Goal: Book appointment/travel/reservation

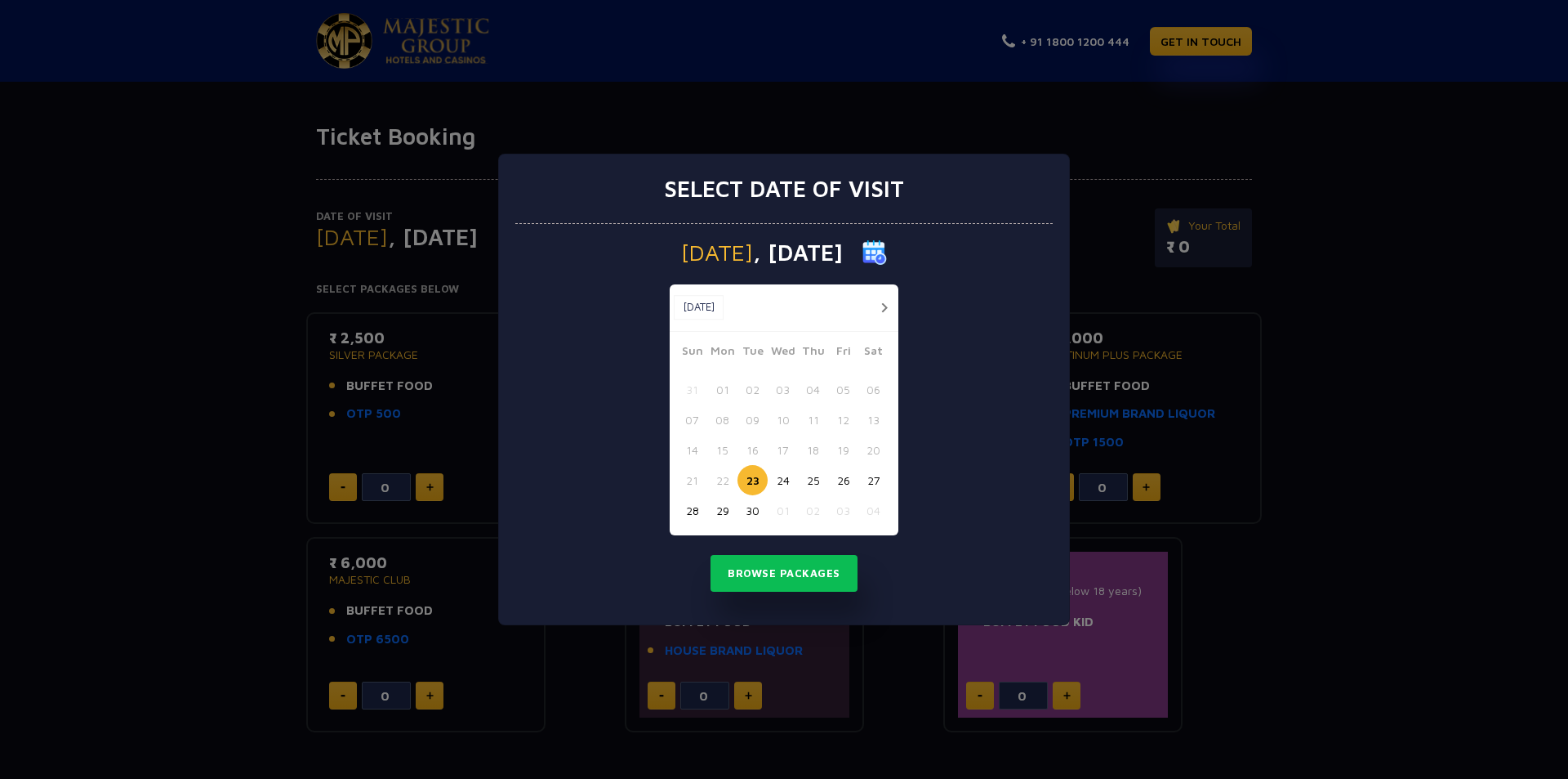
click at [1357, 389] on div "Select date of visit [DATE] [DATE] [DATE] Sun Mon Tue Wed Thu Fri Sat 31 01 02 …" at bounding box center [784, 390] width 1568 height 779
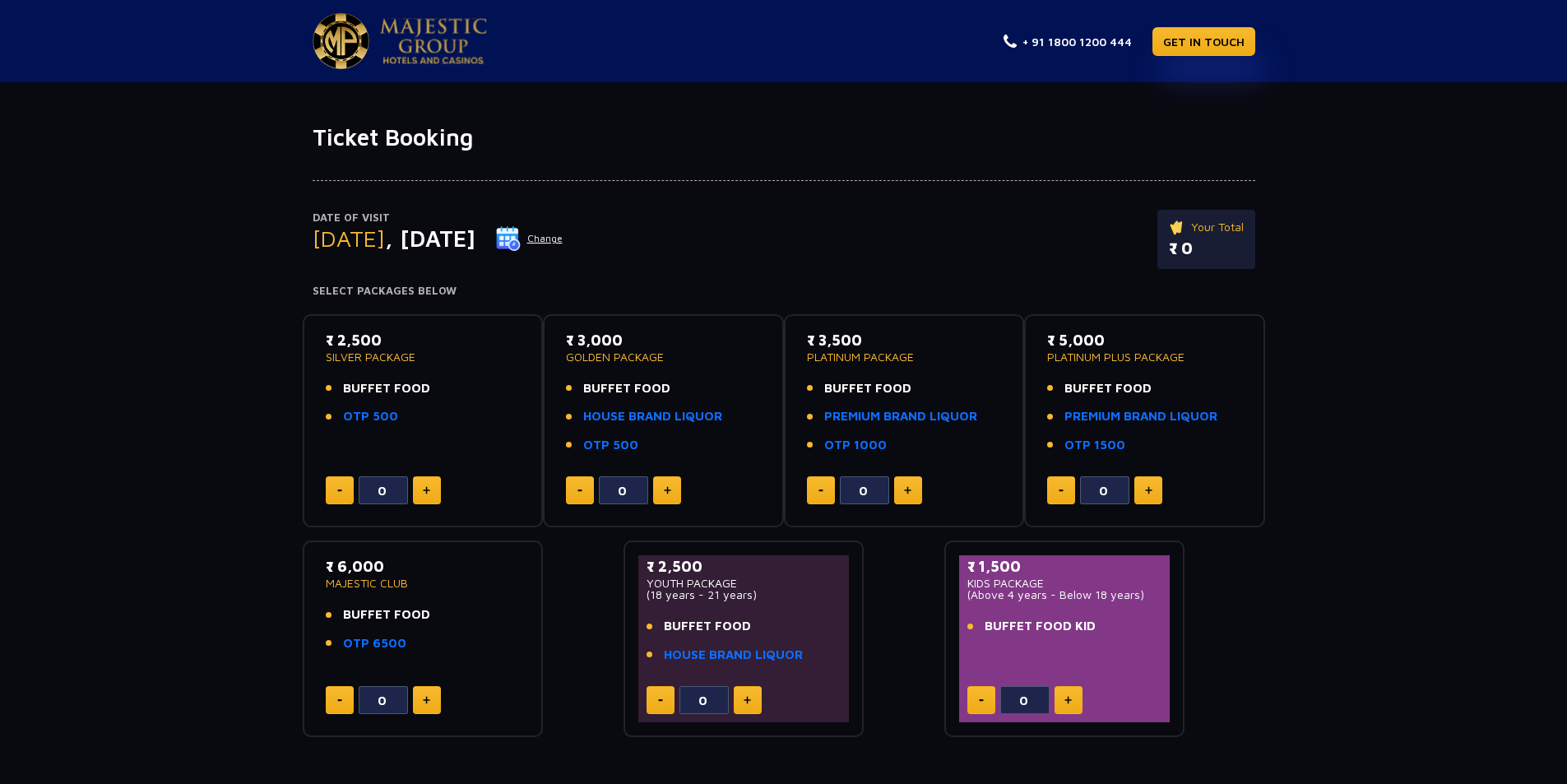
click at [405, 606] on span "BUFFET FOOD" at bounding box center [386, 614] width 87 height 19
click at [365, 577] on p "MAJESTIC CLUB" at bounding box center [423, 583] width 195 height 12
drag, startPoint x: 365, startPoint y: 577, endPoint x: 419, endPoint y: 583, distance: 54.6
click at [419, 583] on p "MAJESTIC CLUB" at bounding box center [423, 583] width 195 height 12
click at [415, 651] on li "OTP 6500" at bounding box center [423, 643] width 195 height 19
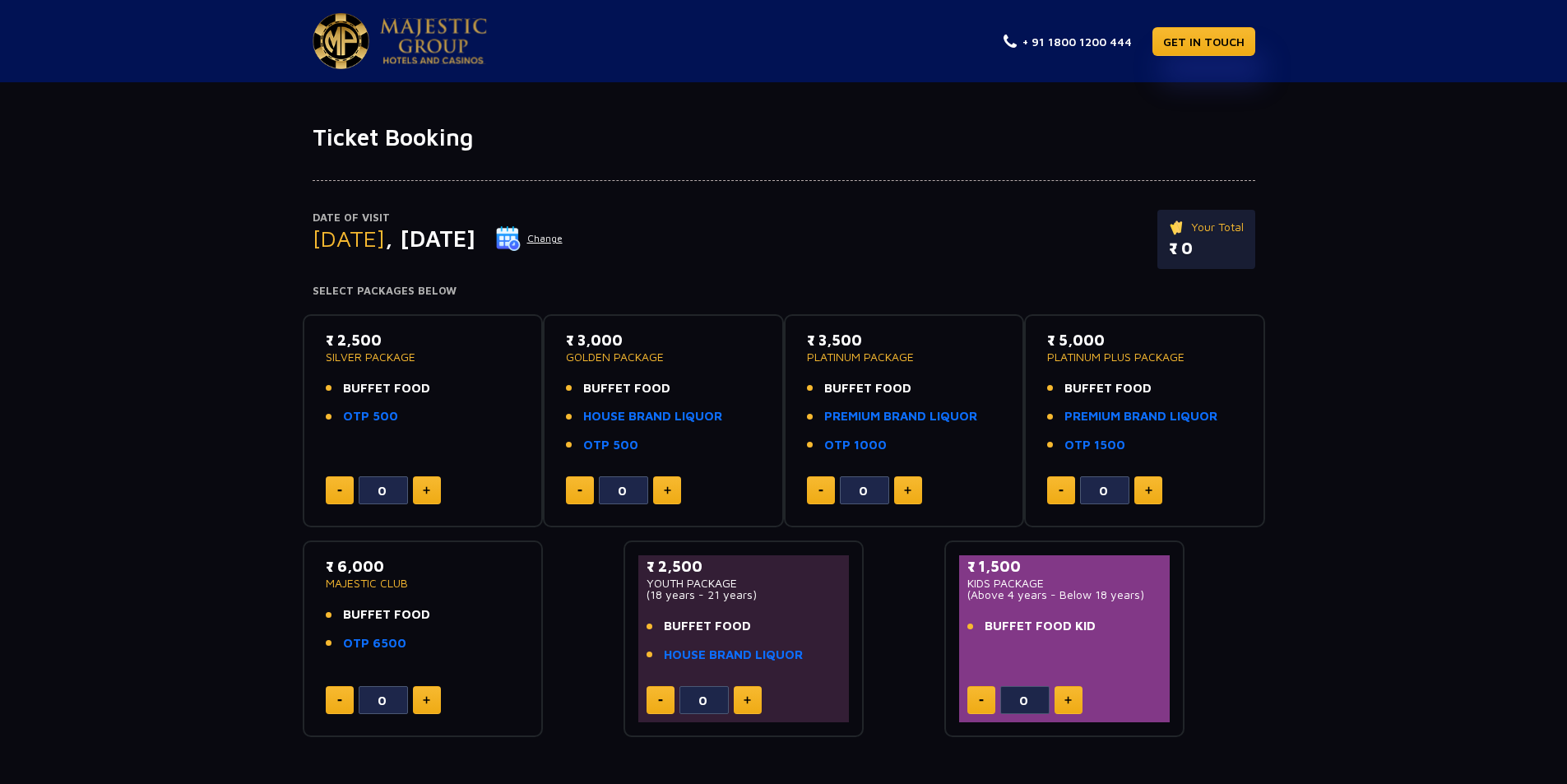
click at [373, 49] on link at bounding box center [400, 41] width 174 height 56
click at [563, 234] on button "Change" at bounding box center [529, 238] width 68 height 26
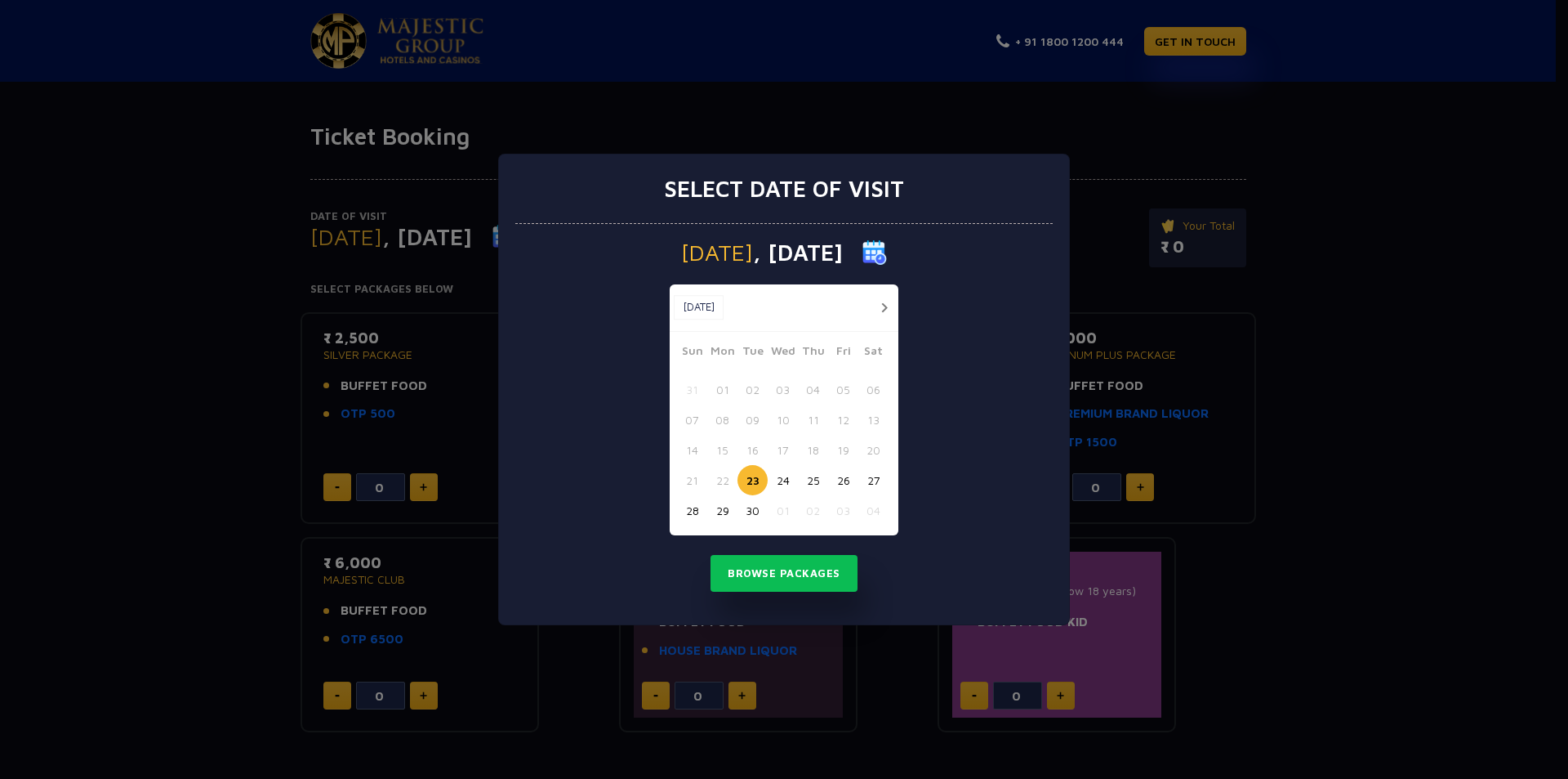
click at [885, 303] on button "button" at bounding box center [884, 307] width 21 height 21
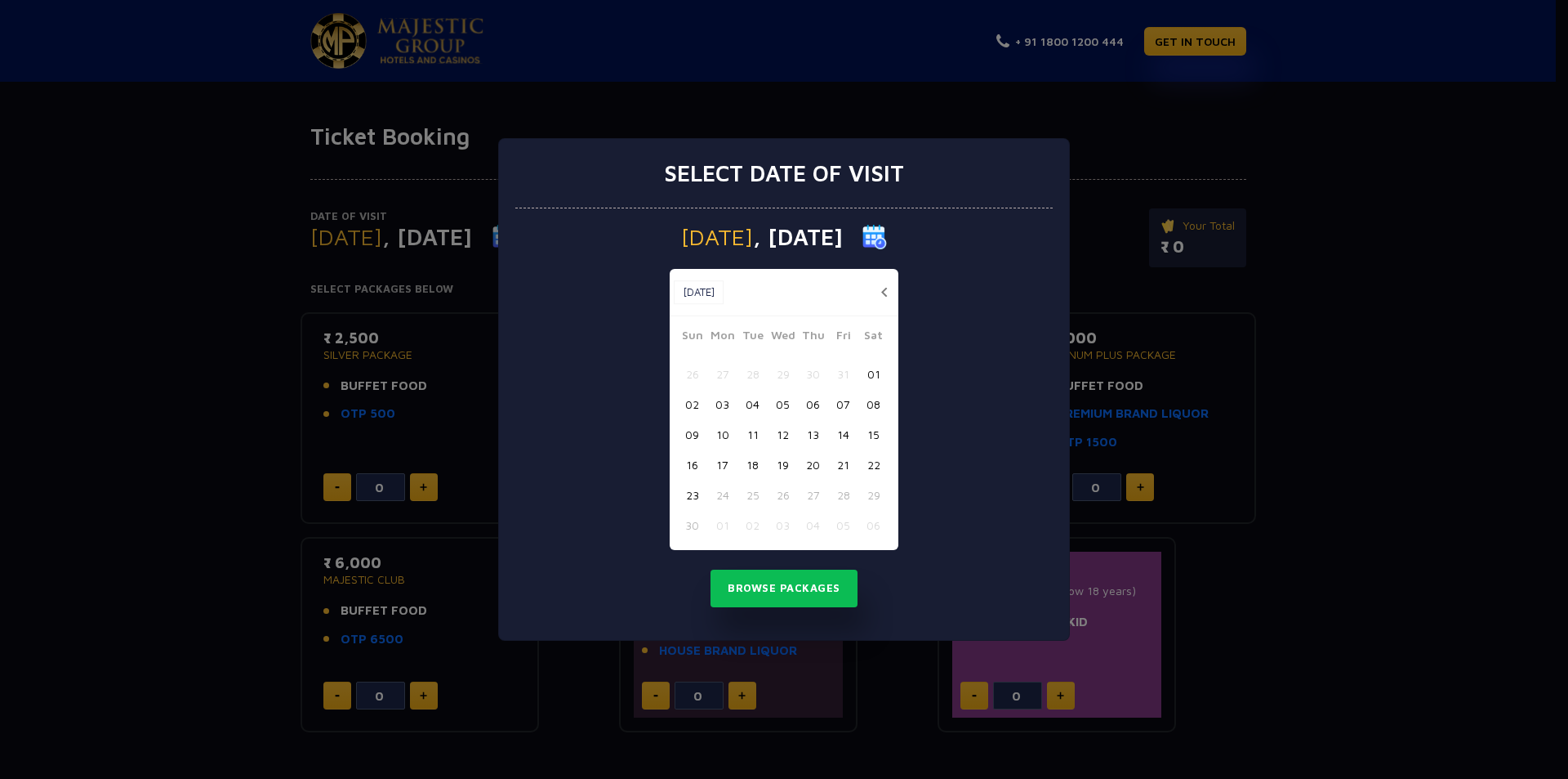
click at [727, 442] on button "10" at bounding box center [722, 434] width 30 height 30
click at [762, 596] on button "Browse Packages" at bounding box center [784, 588] width 147 height 38
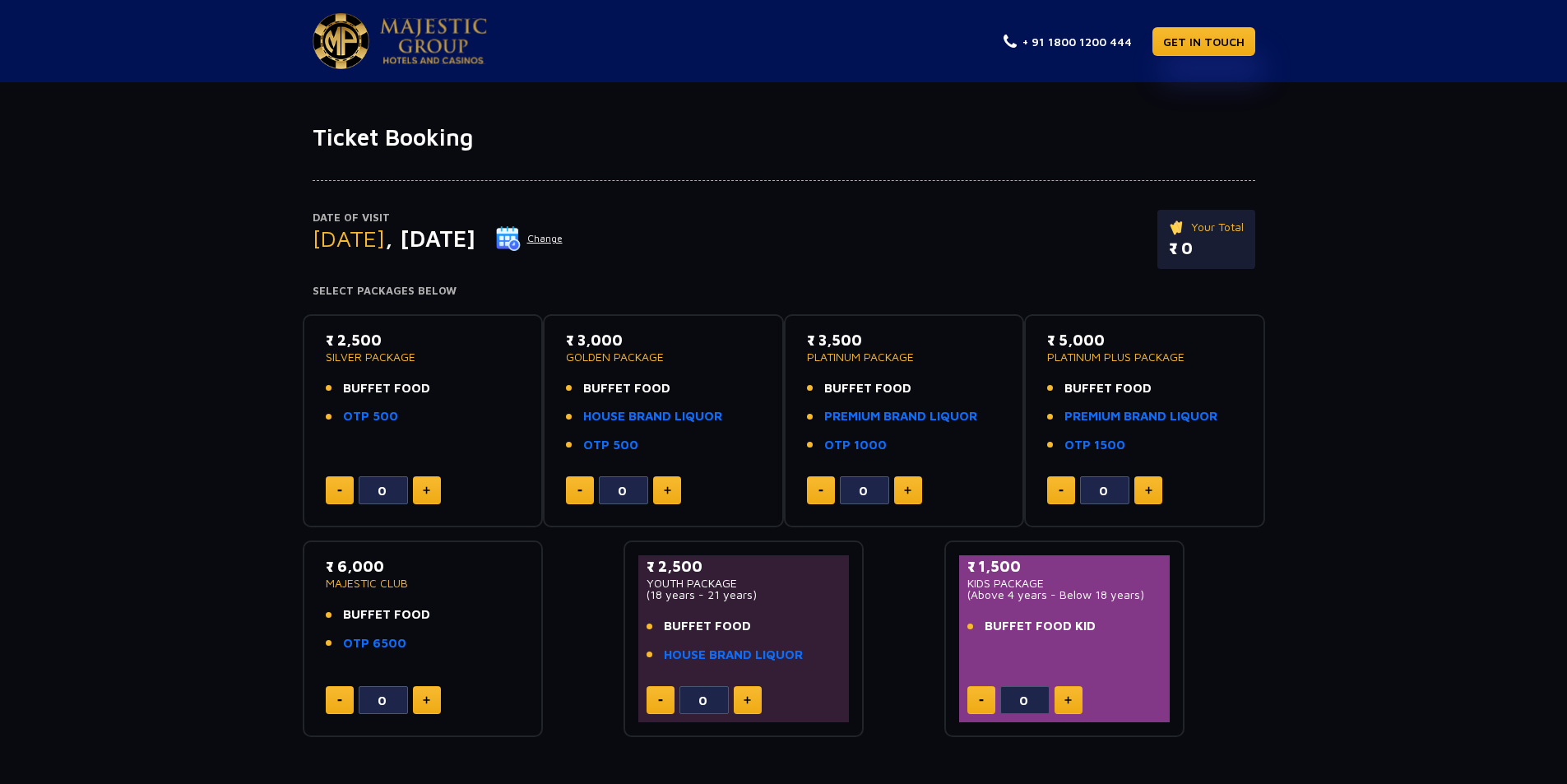
click at [419, 487] on button at bounding box center [427, 490] width 28 height 28
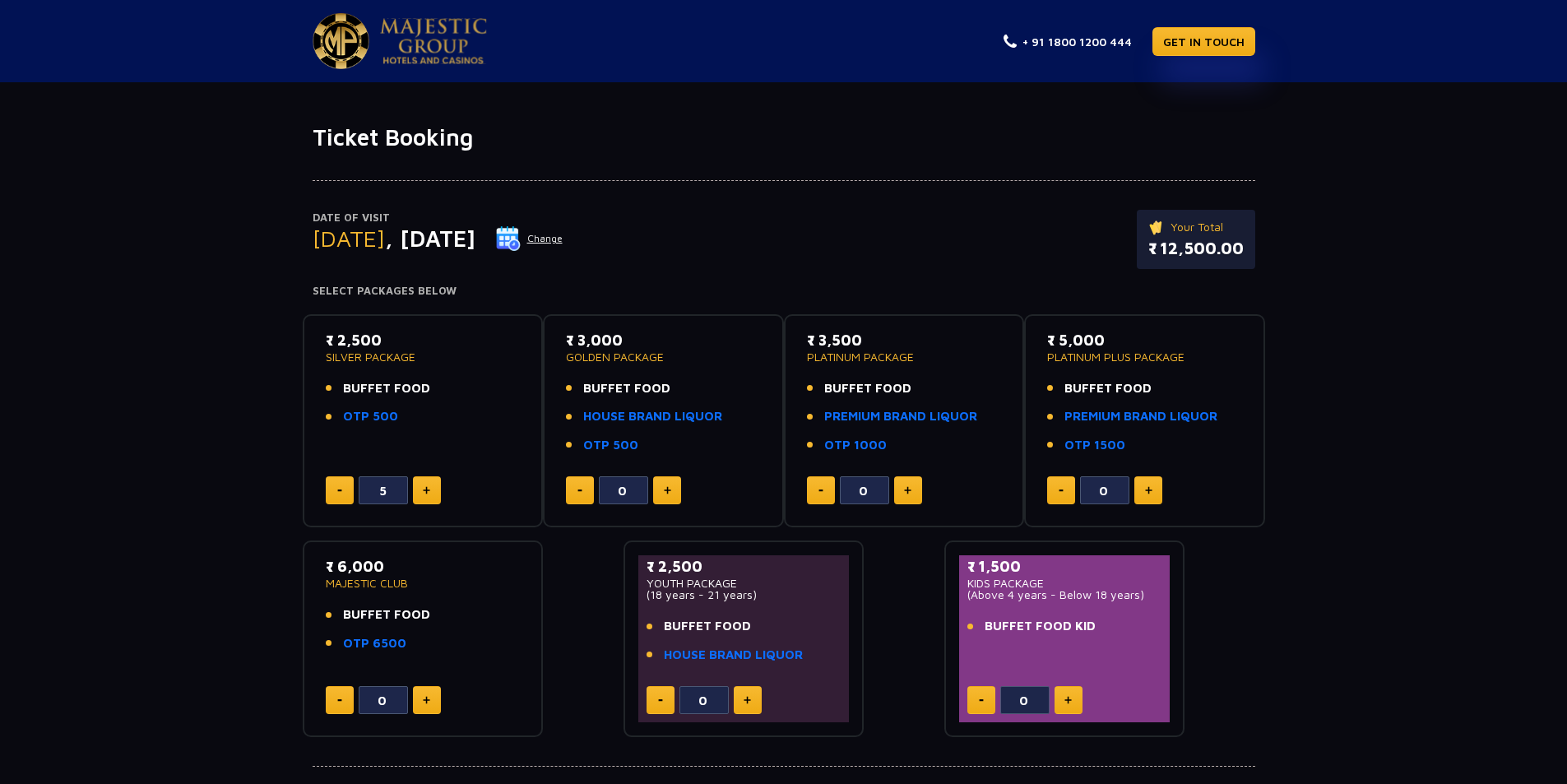
click at [419, 487] on button at bounding box center [427, 490] width 28 height 28
type input "8"
